Goal: Task Accomplishment & Management: Use online tool/utility

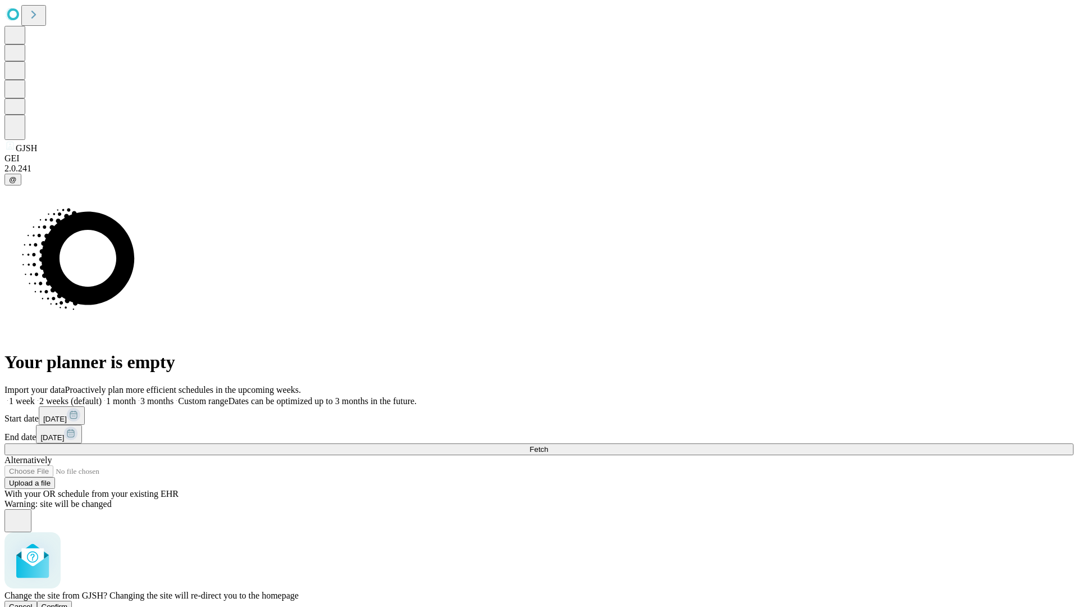
click at [68, 602] on span "Confirm" at bounding box center [55, 606] width 26 height 8
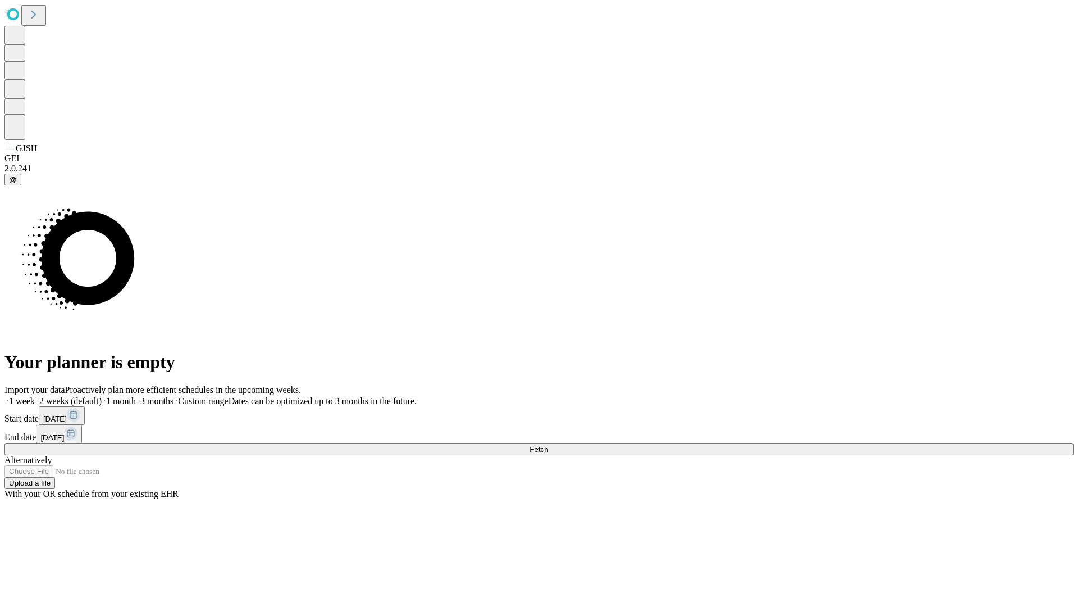
click at [136, 396] on label "1 month" at bounding box center [119, 401] width 34 height 10
click at [548, 445] on span "Fetch" at bounding box center [539, 449] width 19 height 8
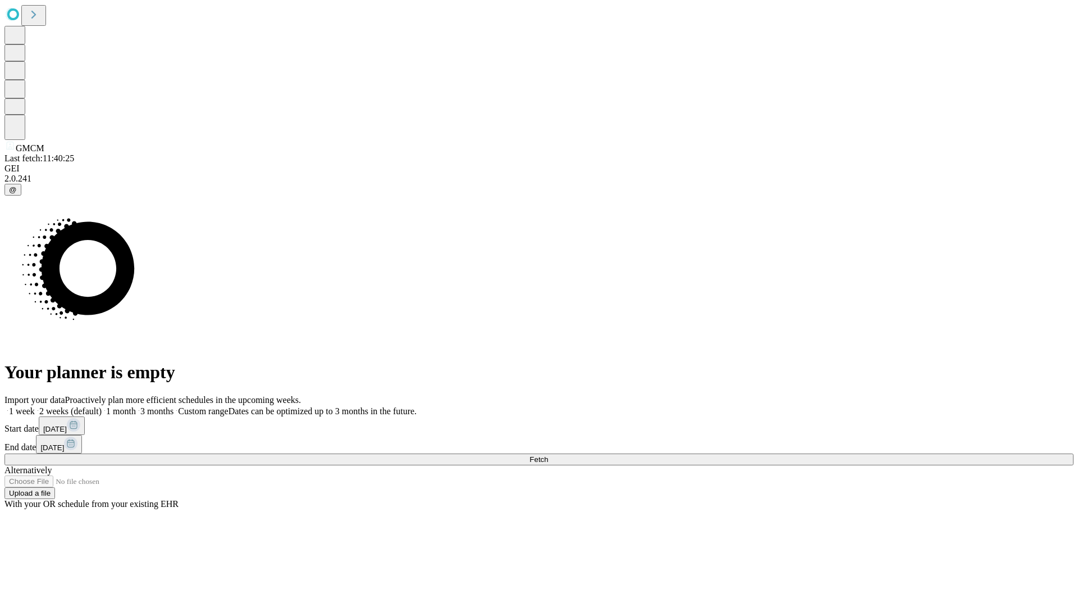
click at [548, 455] on span "Fetch" at bounding box center [539, 459] width 19 height 8
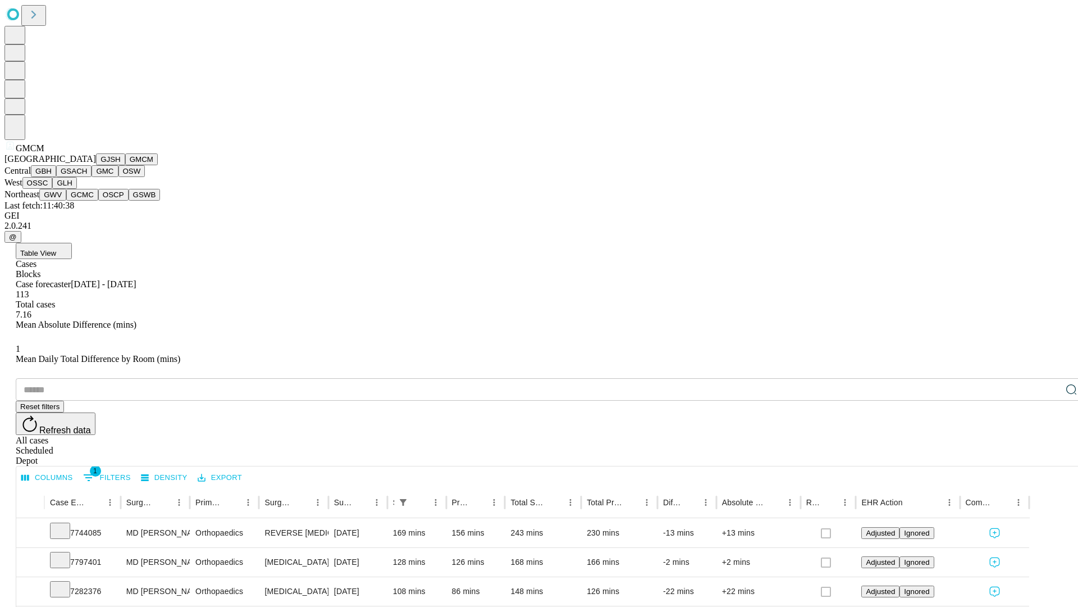
click at [56, 177] on button "GBH" at bounding box center [43, 171] width 25 height 12
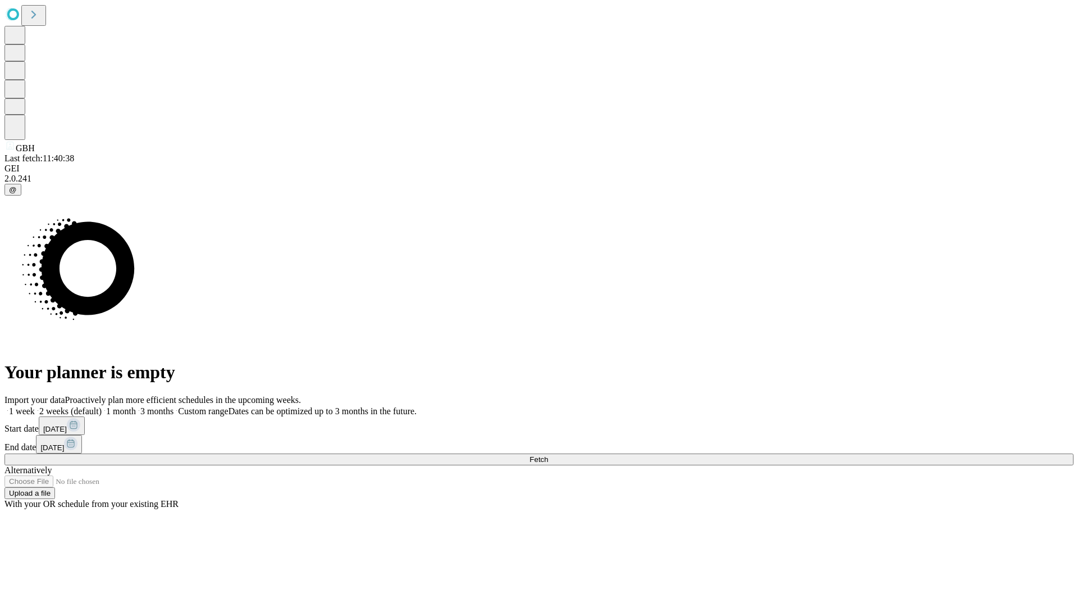
click at [136, 406] on label "1 month" at bounding box center [119, 411] width 34 height 10
click at [548, 455] on span "Fetch" at bounding box center [539, 459] width 19 height 8
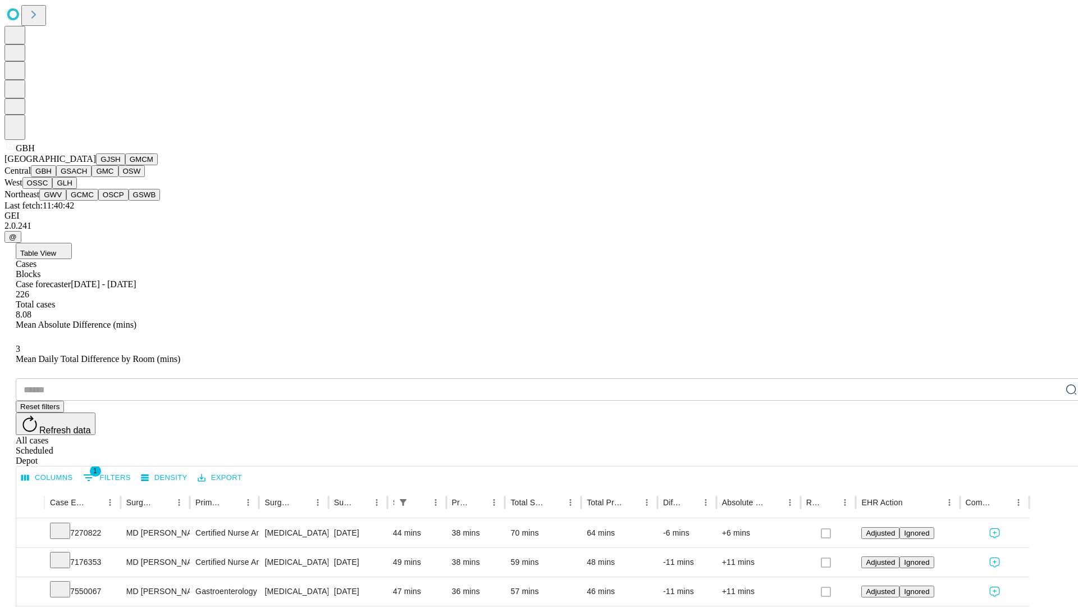
click at [87, 177] on button "GSACH" at bounding box center [73, 171] width 35 height 12
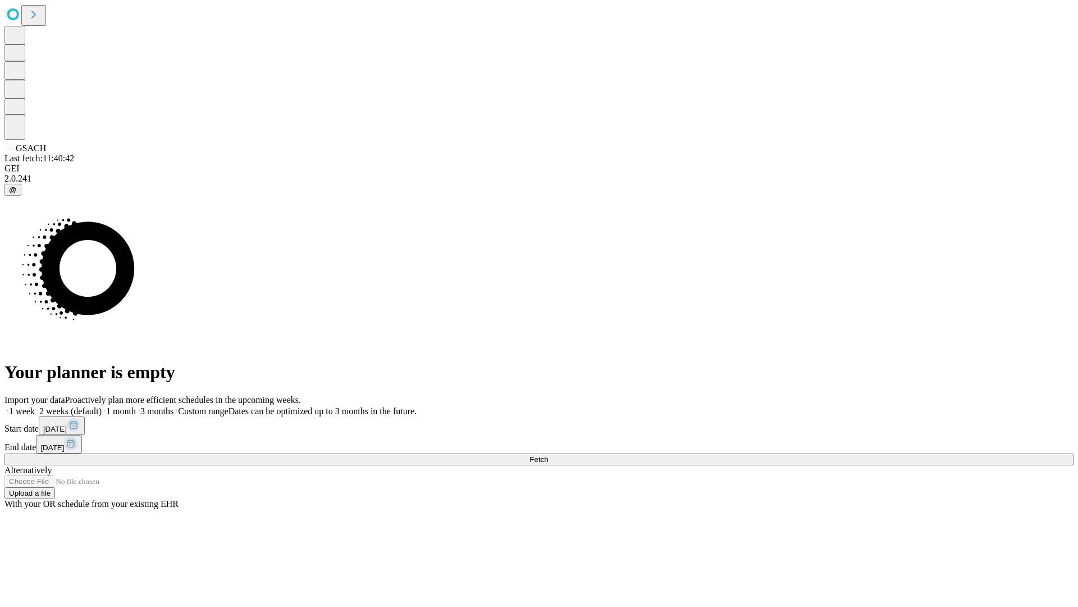
click at [136, 406] on label "1 month" at bounding box center [119, 411] width 34 height 10
click at [548, 455] on span "Fetch" at bounding box center [539, 459] width 19 height 8
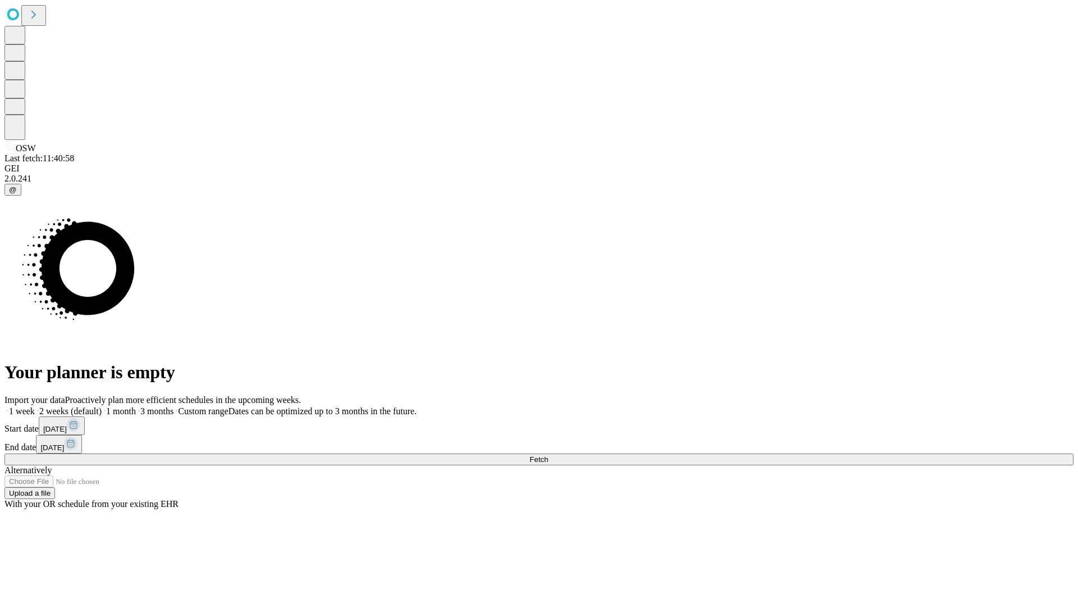
click at [136, 406] on label "1 month" at bounding box center [119, 411] width 34 height 10
click at [548, 455] on span "Fetch" at bounding box center [539, 459] width 19 height 8
click at [136, 406] on label "1 month" at bounding box center [119, 411] width 34 height 10
click at [548, 455] on span "Fetch" at bounding box center [539, 459] width 19 height 8
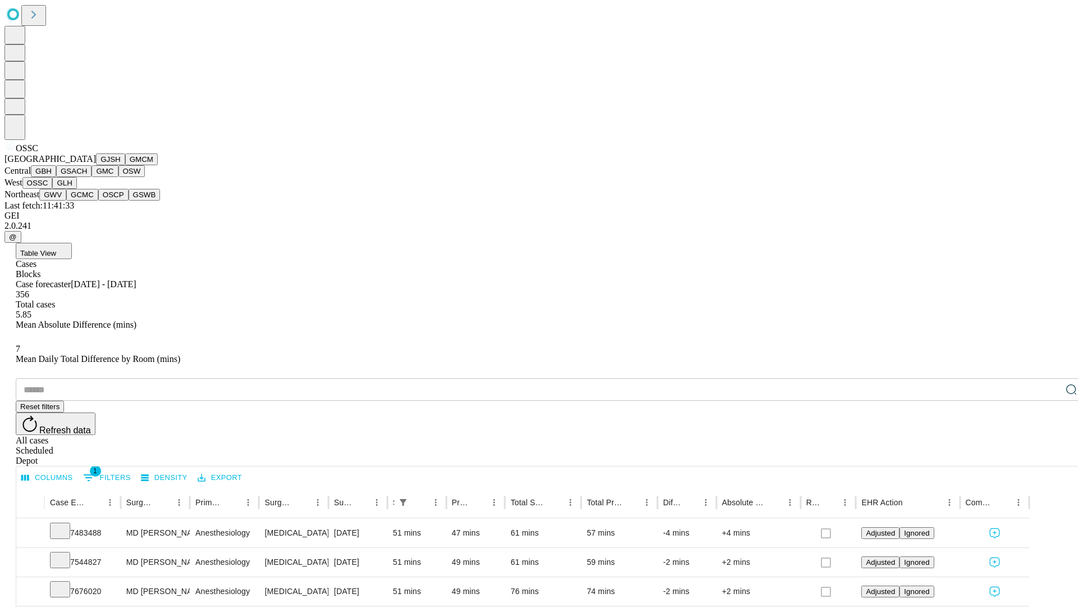
click at [76, 189] on button "GLH" at bounding box center [64, 183] width 24 height 12
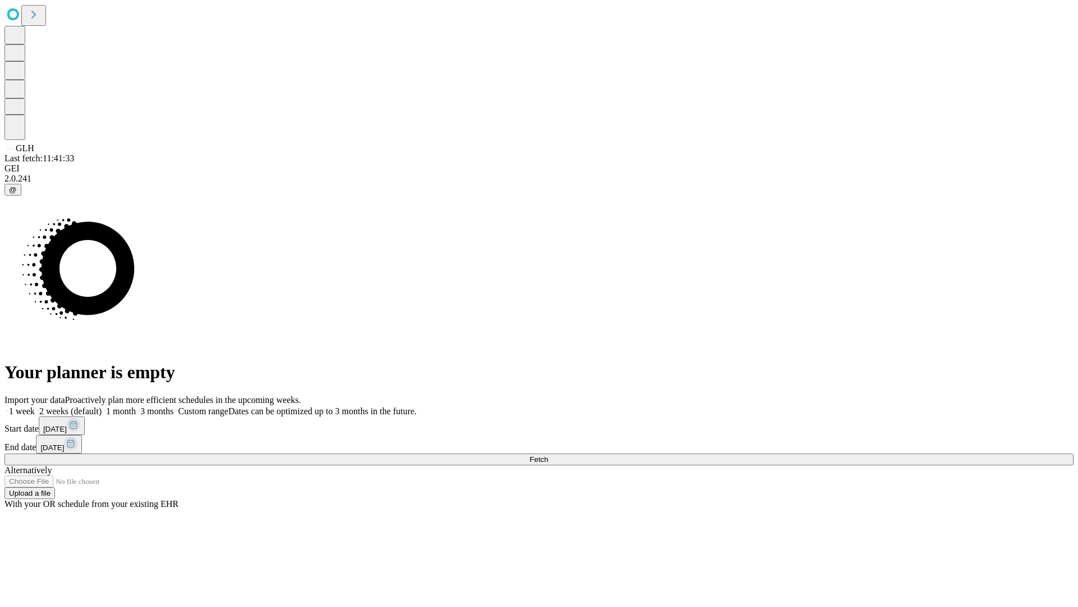
click at [136, 406] on label "1 month" at bounding box center [119, 411] width 34 height 10
click at [548, 455] on span "Fetch" at bounding box center [539, 459] width 19 height 8
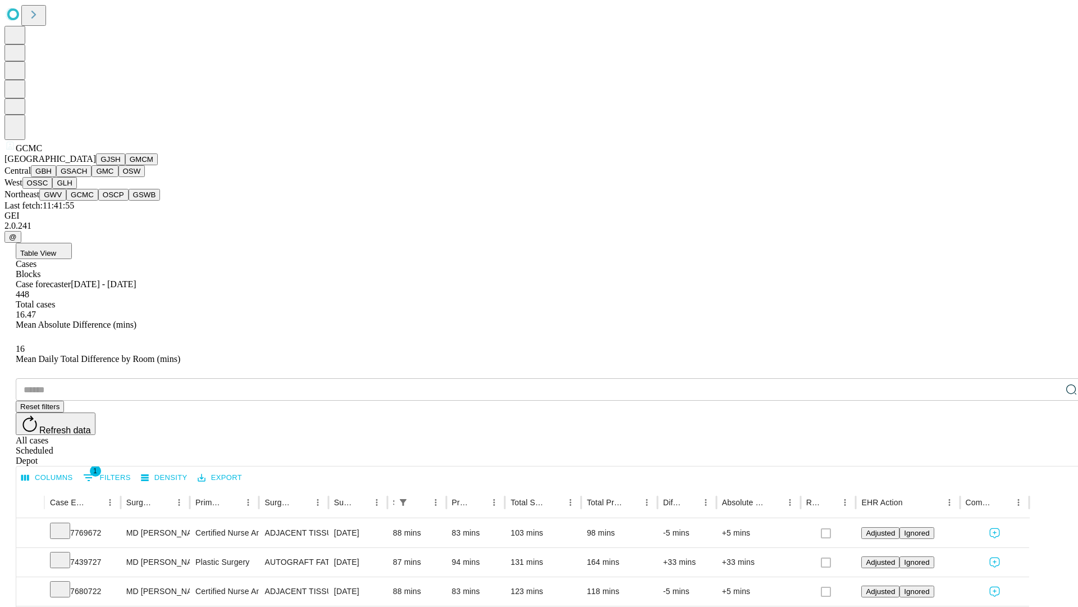
click at [98, 201] on button "OSCP" at bounding box center [113, 195] width 30 height 12
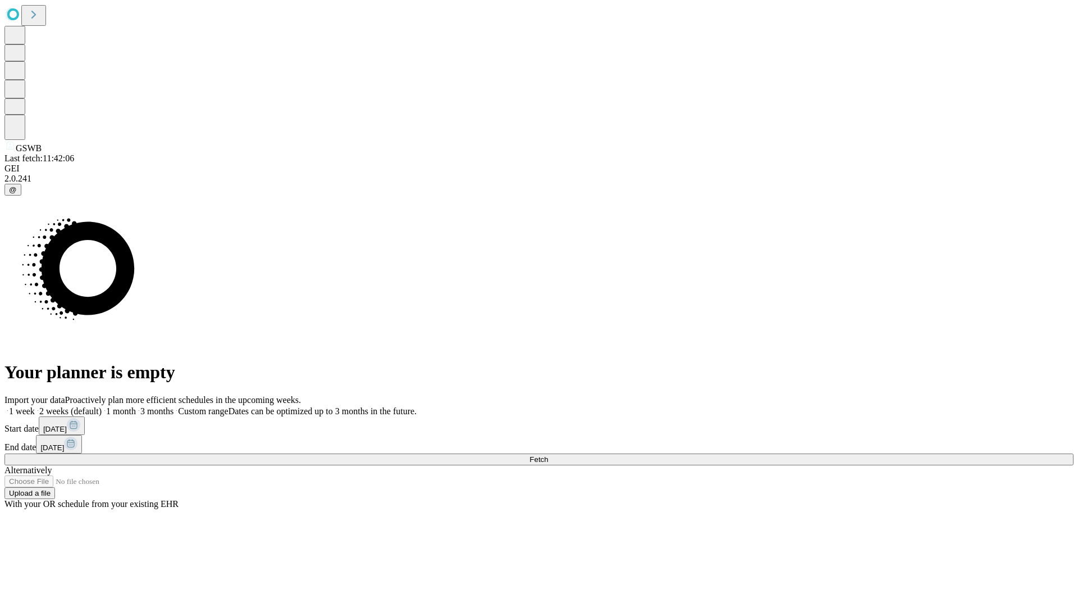
click at [136, 406] on label "1 month" at bounding box center [119, 411] width 34 height 10
click at [548, 455] on span "Fetch" at bounding box center [539, 459] width 19 height 8
